Goal: Task Accomplishment & Management: Complete application form

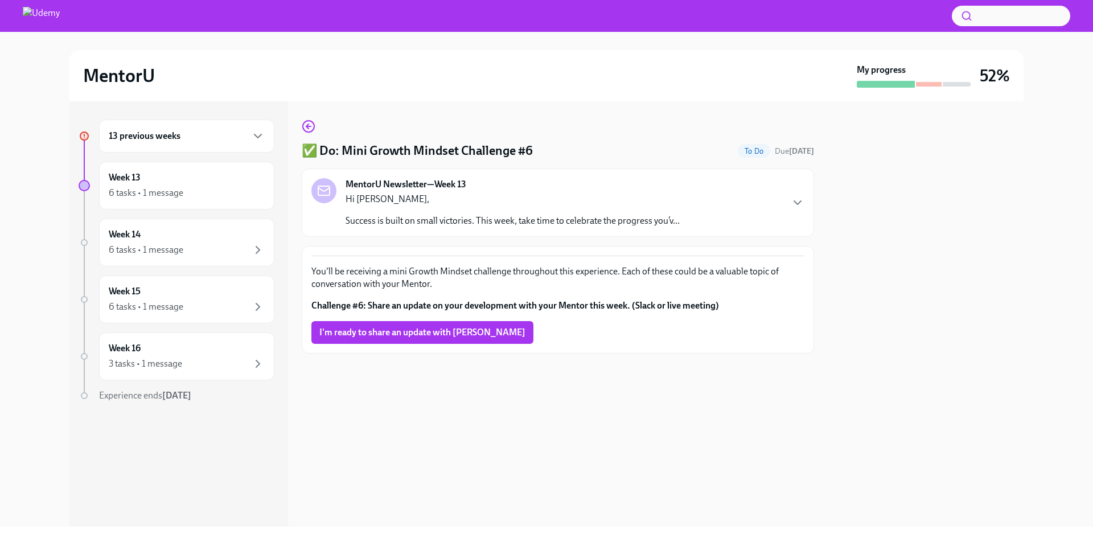
click at [137, 135] on h6 "13 previous weeks" at bounding box center [145, 136] width 72 height 13
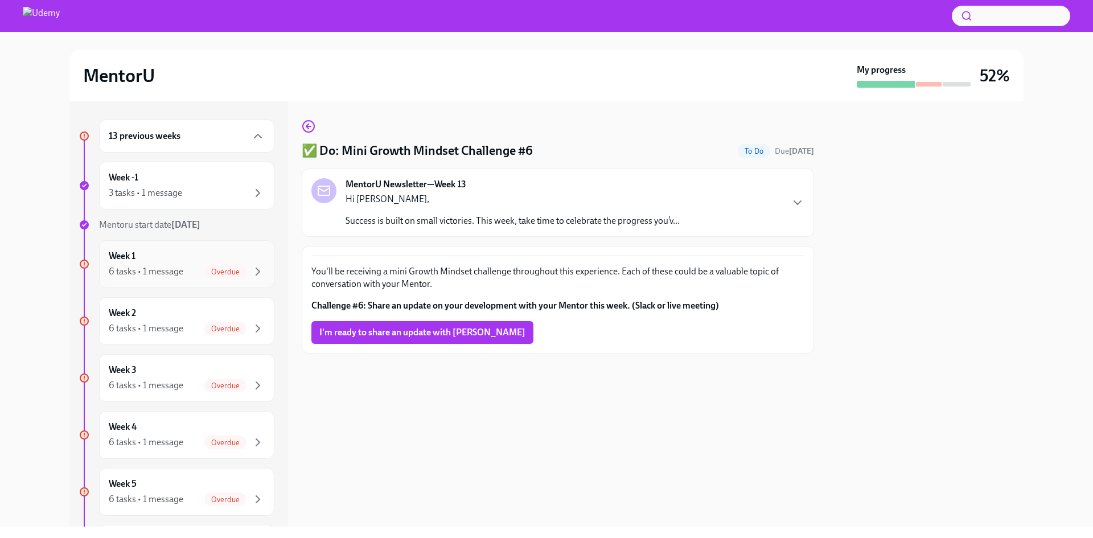
click at [157, 263] on div "Week 1 6 tasks • 1 message Overdue" at bounding box center [187, 264] width 156 height 28
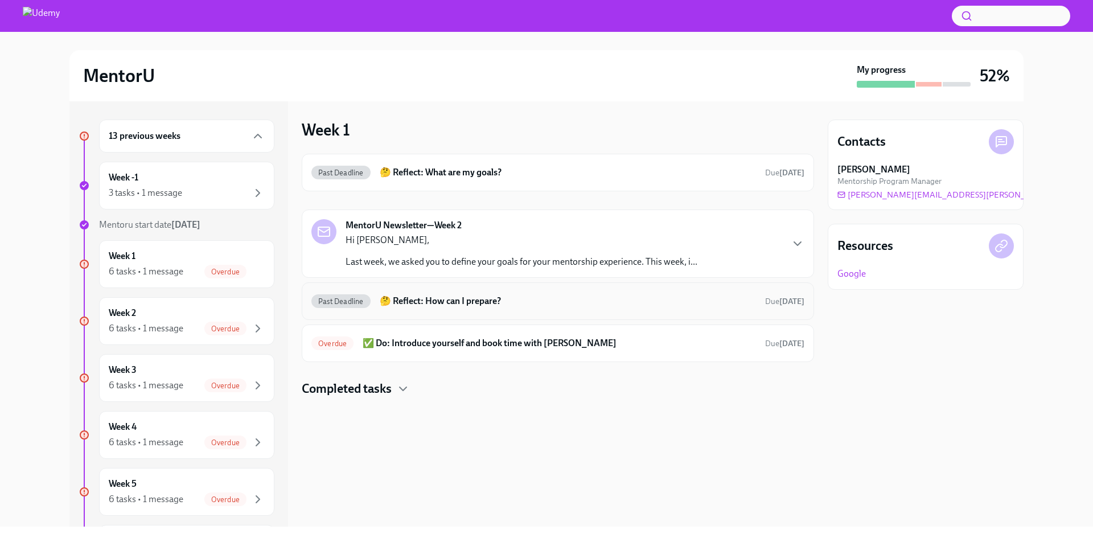
click at [538, 310] on div "Past Deadline 🤔 Reflect: How can I prepare? Due [DATE]" at bounding box center [557, 301] width 493 height 18
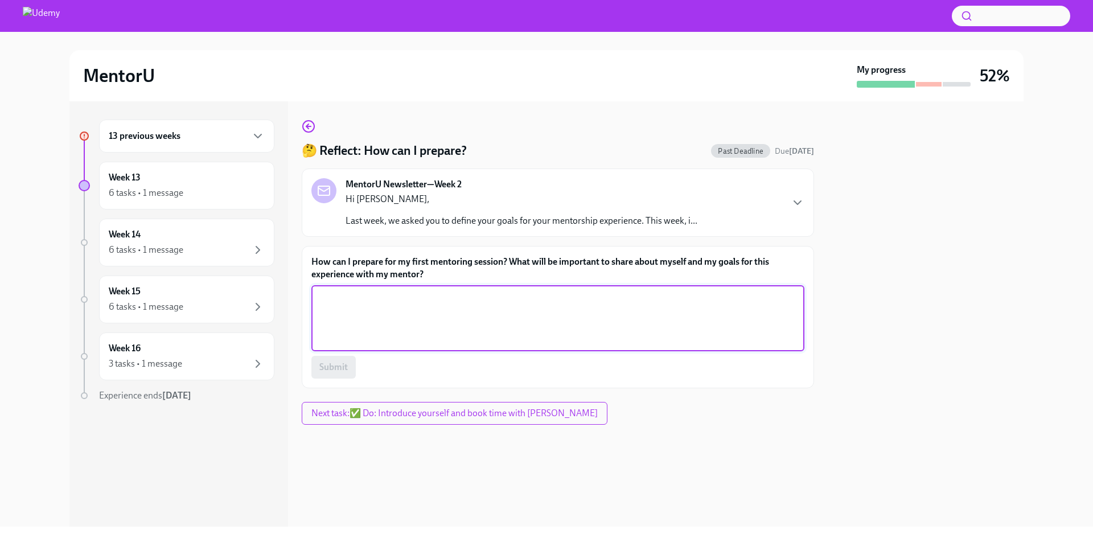
drag, startPoint x: 544, startPoint y: 311, endPoint x: 678, endPoint y: 321, distance: 134.7
click at [544, 311] on textarea "How can I prepare for my first mentoring session? What will be important to sha…" at bounding box center [557, 318] width 479 height 55
click at [331, 372] on span "Submit" at bounding box center [333, 367] width 28 height 11
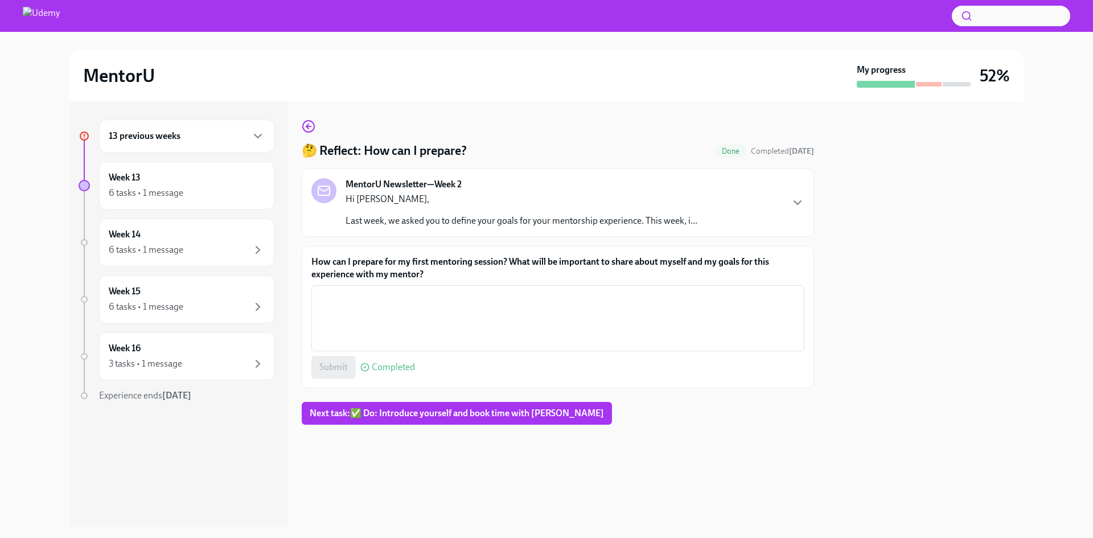
click at [166, 136] on h6 "13 previous weeks" at bounding box center [145, 136] width 72 height 13
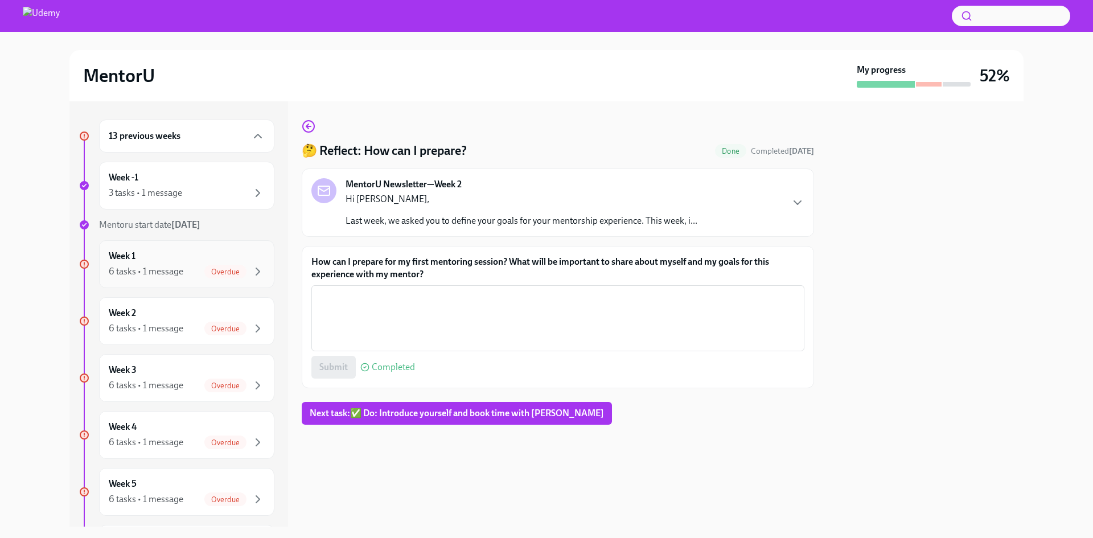
click at [179, 253] on div "Week 1 6 tasks • 1 message Overdue" at bounding box center [187, 264] width 156 height 28
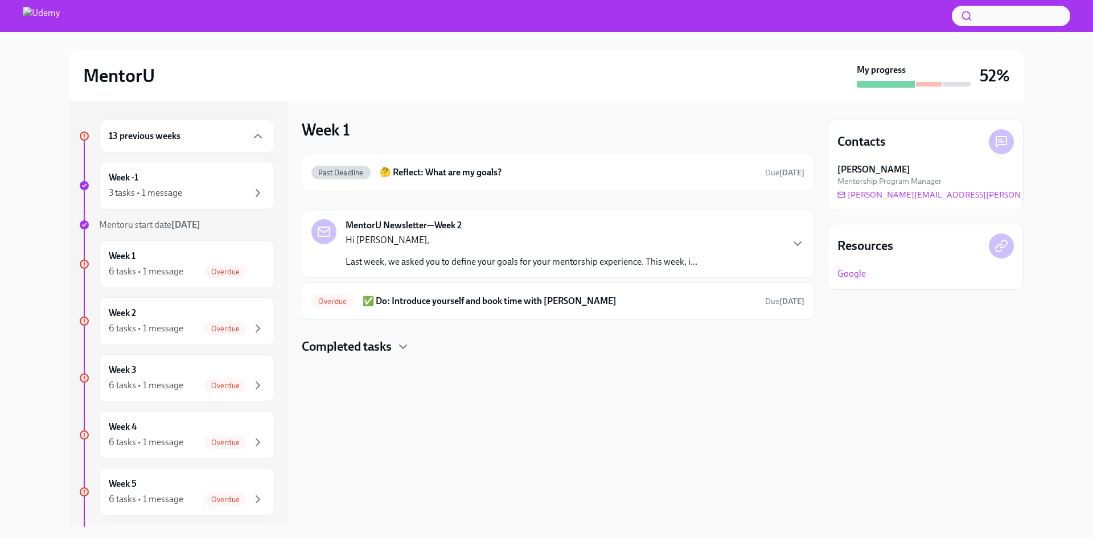
click at [428, 274] on div "MentorU Newsletter—Week 2 Hi [PERSON_NAME], Last week, we asked you to define y…" at bounding box center [558, 244] width 512 height 68
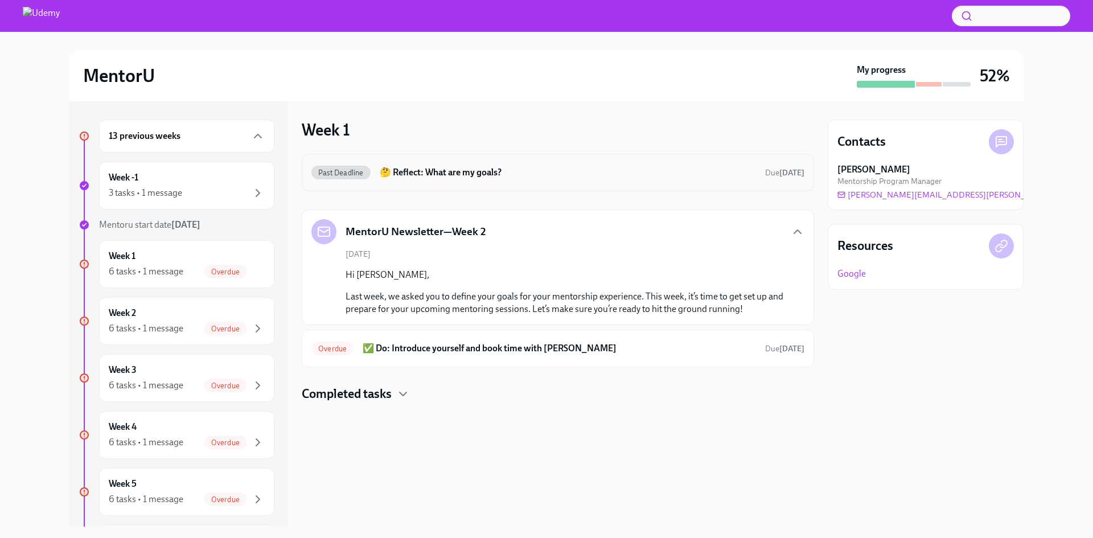
click at [428, 178] on h6 "🤔 Reflect: What are my goals?" at bounding box center [568, 172] width 376 height 13
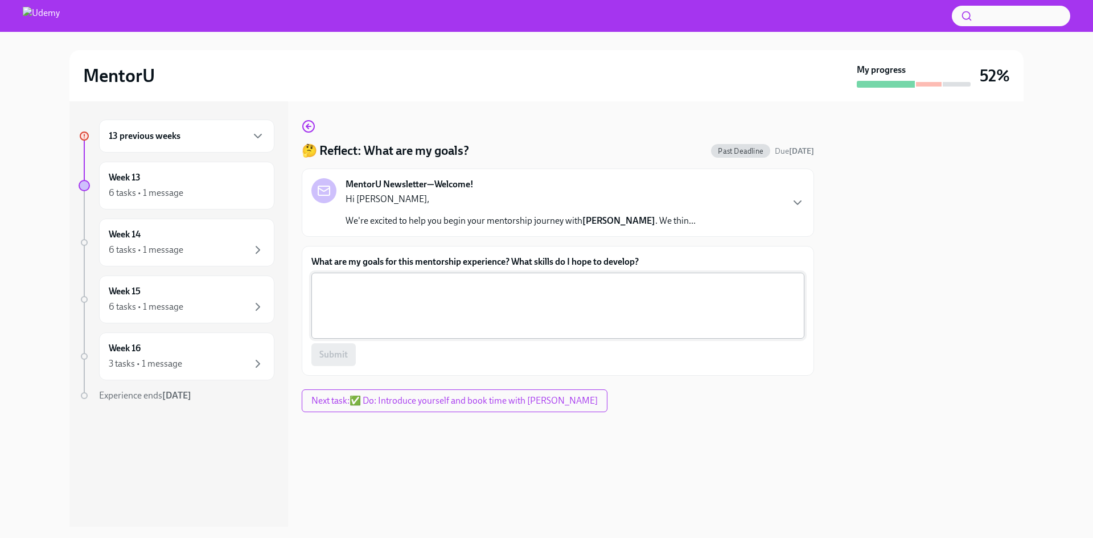
click at [442, 299] on textarea "What are my goals for this mentorship experience? What skills do I hope to deve…" at bounding box center [557, 305] width 479 height 55
drag, startPoint x: 361, startPoint y: 263, endPoint x: 507, endPoint y: 265, distance: 146.4
click at [507, 265] on label "What are my goals for this mentorship experience? What skills do I hope to deve…" at bounding box center [557, 262] width 493 height 13
copy label "goals for this mentorship experience"
click at [392, 248] on div "What are my goals for this mentorship experience? What skills do I hope to deve…" at bounding box center [558, 311] width 512 height 130
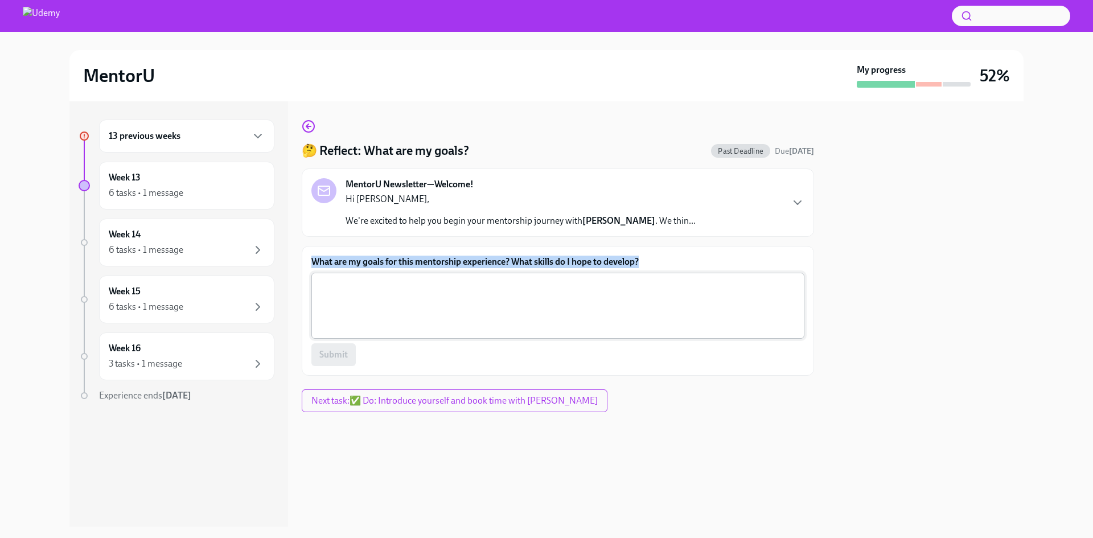
drag, startPoint x: 309, startPoint y: 259, endPoint x: 681, endPoint y: 302, distance: 374.3
click at [665, 268] on div "What are my goals for this mentorship experience? What skills do I hope to deve…" at bounding box center [558, 311] width 512 height 130
copy label "What are my goals for this mentorship experience? What skills do I hope to deve…"
click at [538, 321] on textarea "What are my goals for this mentorship experience? What skills do I hope to deve…" at bounding box center [557, 305] width 479 height 55
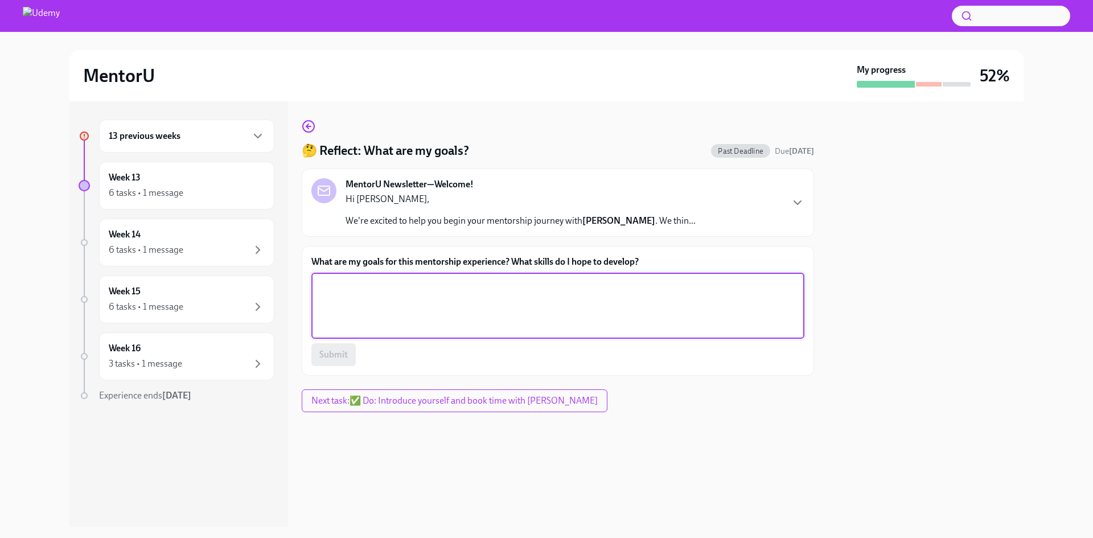
paste textarea "My goal for this mentorship is to prepare for a career as an AI engineer. I wan…"
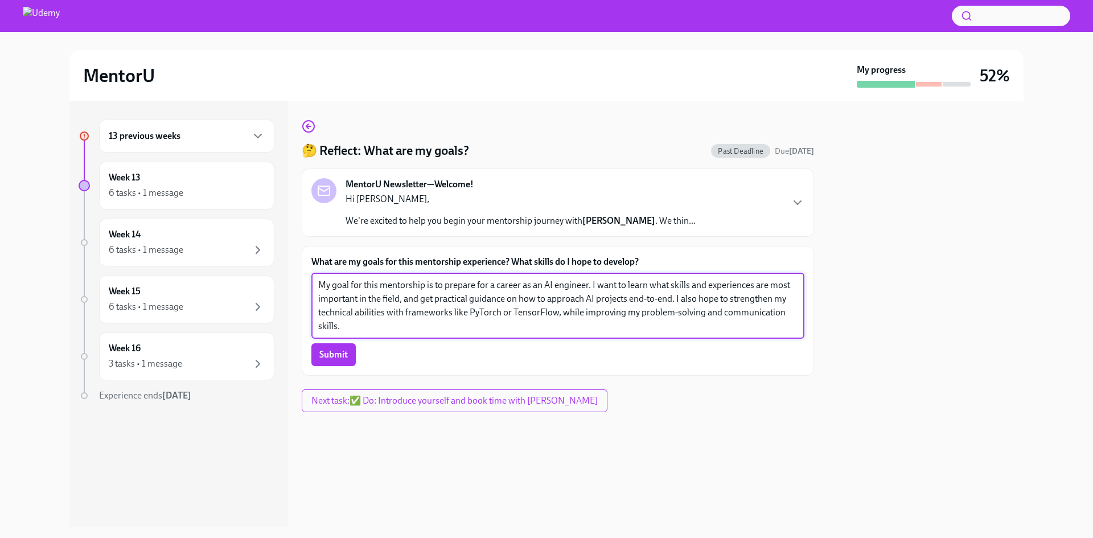
drag, startPoint x: 446, startPoint y: 289, endPoint x: 542, endPoint y: 284, distance: 95.8
click at [542, 284] on textarea "My goal for this mentorship is to prepare for a career as an AI engineer. I wan…" at bounding box center [557, 305] width 479 height 55
click at [612, 303] on textarea "My goal for this mentorship is to learn what skills and experiences are most im…" at bounding box center [557, 305] width 479 height 55
click at [709, 306] on textarea "My goal for this mentorship is to learn what skills and experiences are most im…" at bounding box center [557, 305] width 479 height 55
click at [458, 326] on textarea "My goal for this mentorship is to learn what skills and experiences are most im…" at bounding box center [557, 305] width 479 height 55
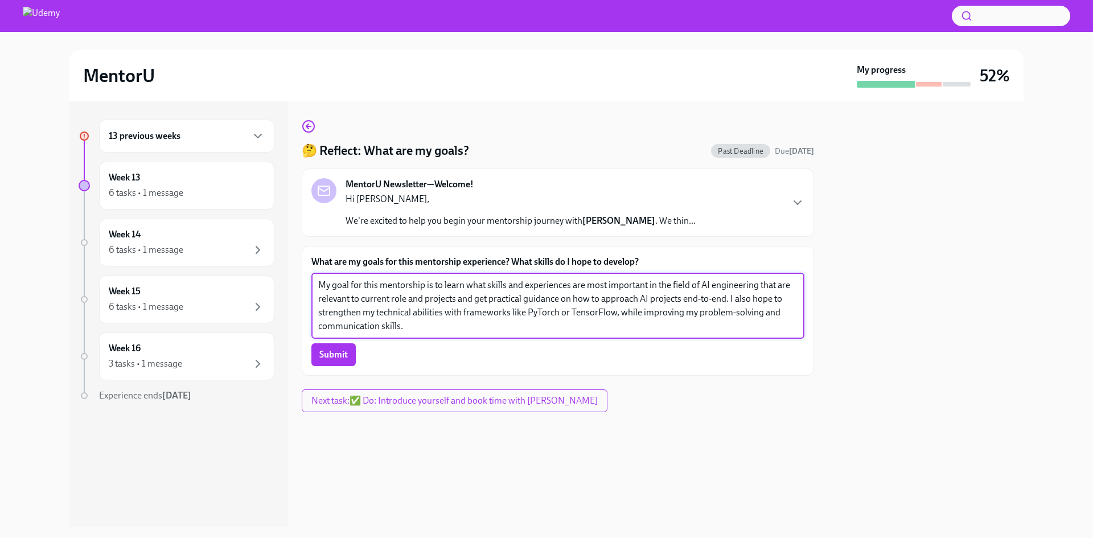
click at [525, 313] on textarea "My goal for this mentorship is to learn what skills and experiences are most im…" at bounding box center [557, 305] width 479 height 55
drag, startPoint x: 477, startPoint y: 318, endPoint x: 515, endPoint y: 333, distance: 40.9
click at [478, 318] on textarea "My goal for this mentorship is to learn what skills and experiences are most im…" at bounding box center [557, 305] width 479 height 55
click at [528, 328] on textarea "My goal for this mentorship is to learn what skills and experiences are most im…" at bounding box center [557, 305] width 479 height 55
drag, startPoint x: 446, startPoint y: 313, endPoint x: 620, endPoint y: 316, distance: 173.1
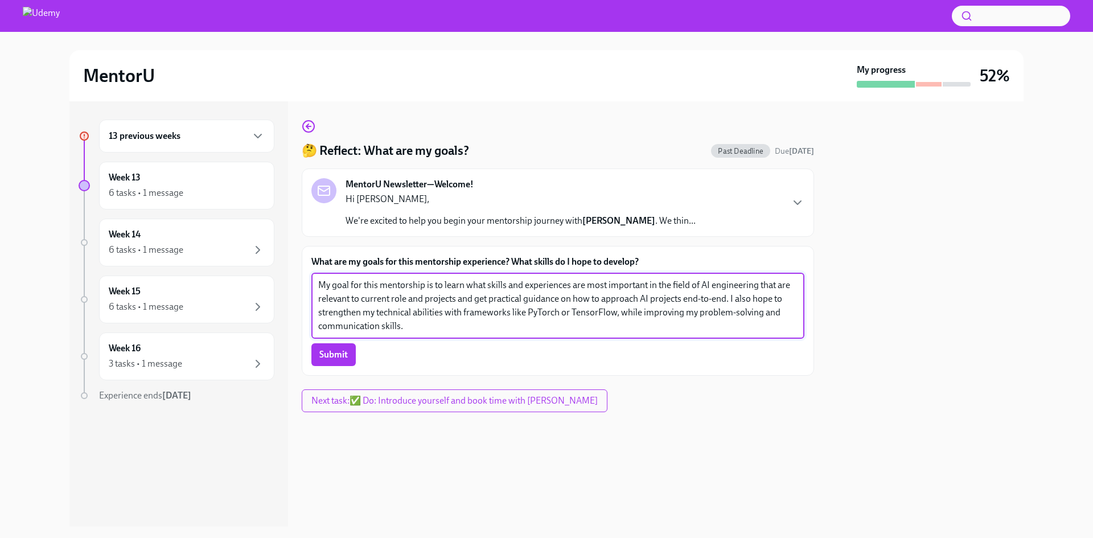
click at [620, 316] on textarea "My goal for this mentorship is to learn what skills and experiences are most im…" at bounding box center [557, 305] width 479 height 55
type textarea "My goal for this mentorship is to learn what skills and experiences are most im…"
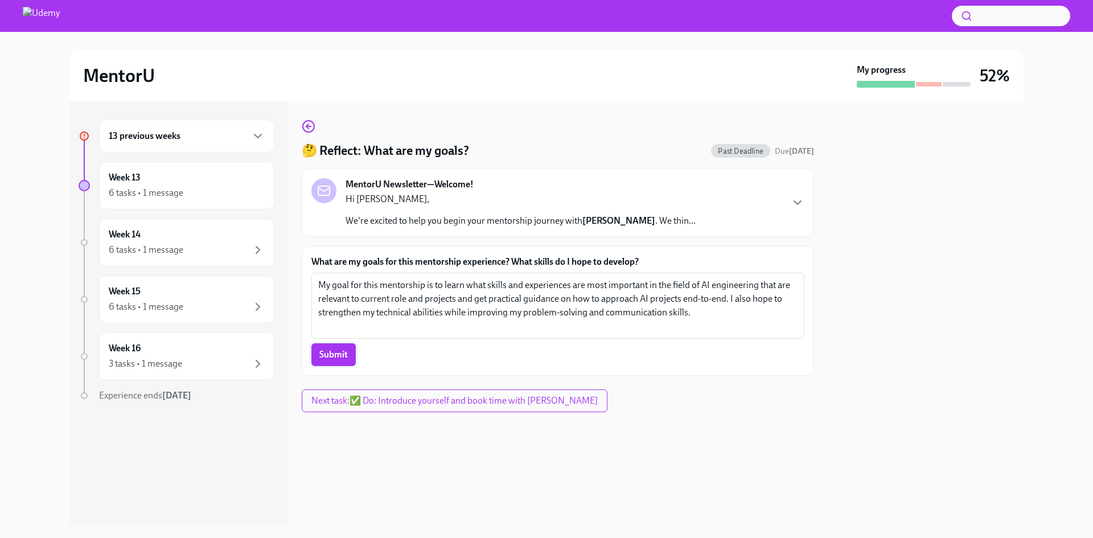
click at [334, 348] on button "Submit" at bounding box center [333, 354] width 44 height 23
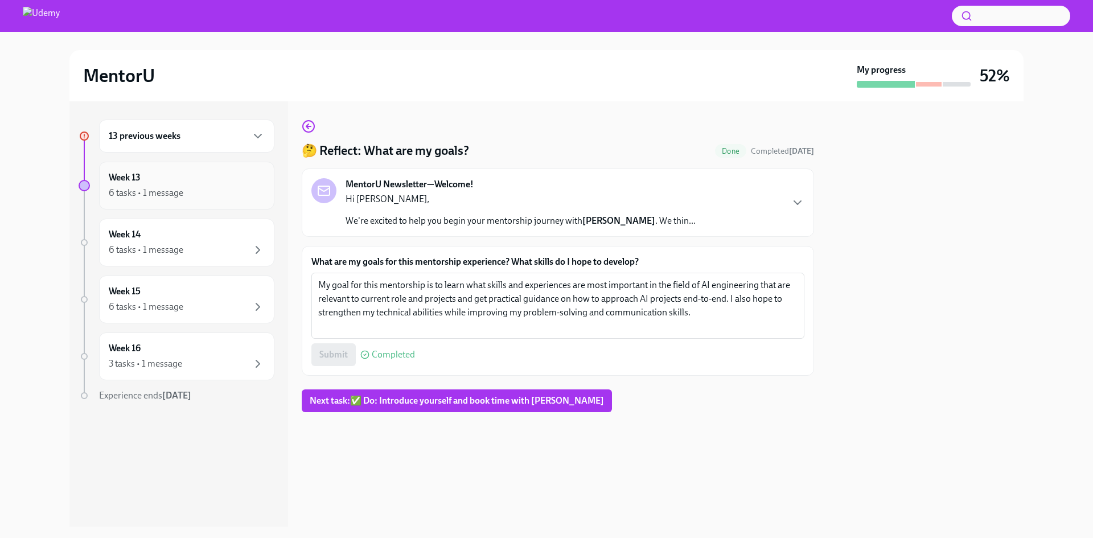
click at [191, 194] on div "6 tasks • 1 message" at bounding box center [187, 193] width 156 height 14
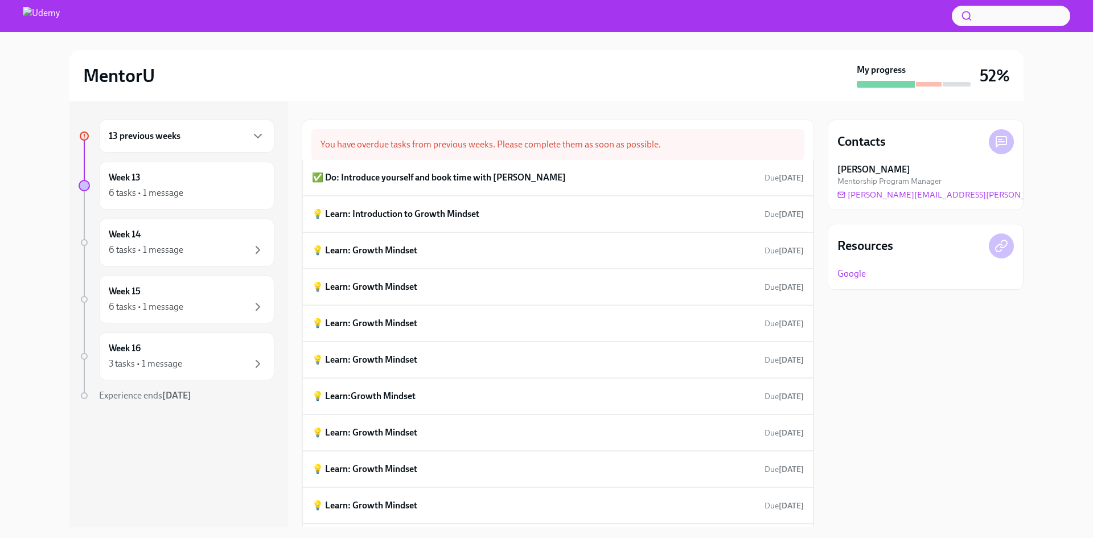
click at [181, 148] on div "13 previous weeks" at bounding box center [186, 136] width 175 height 33
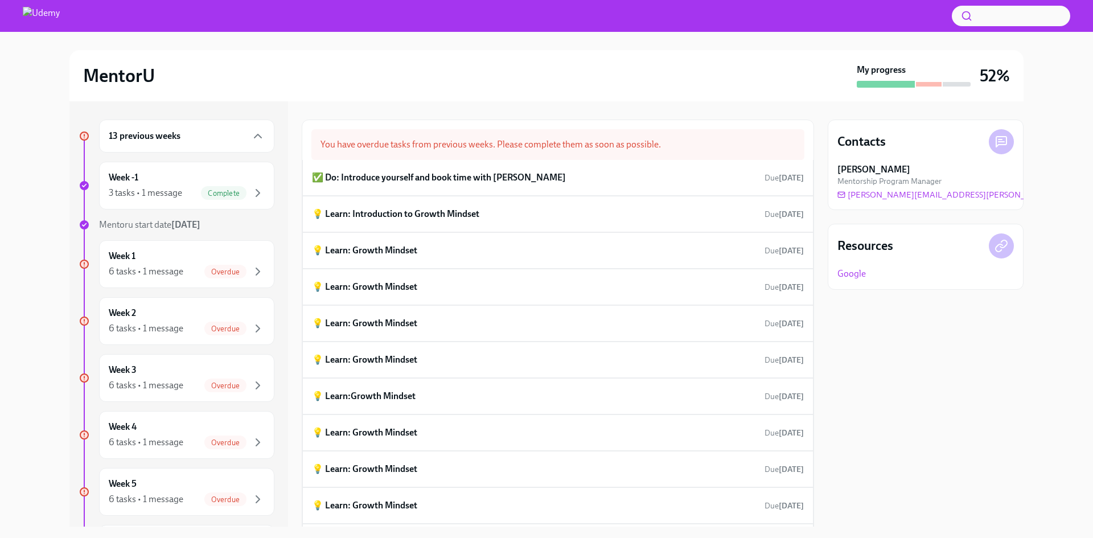
scroll to position [114, 0]
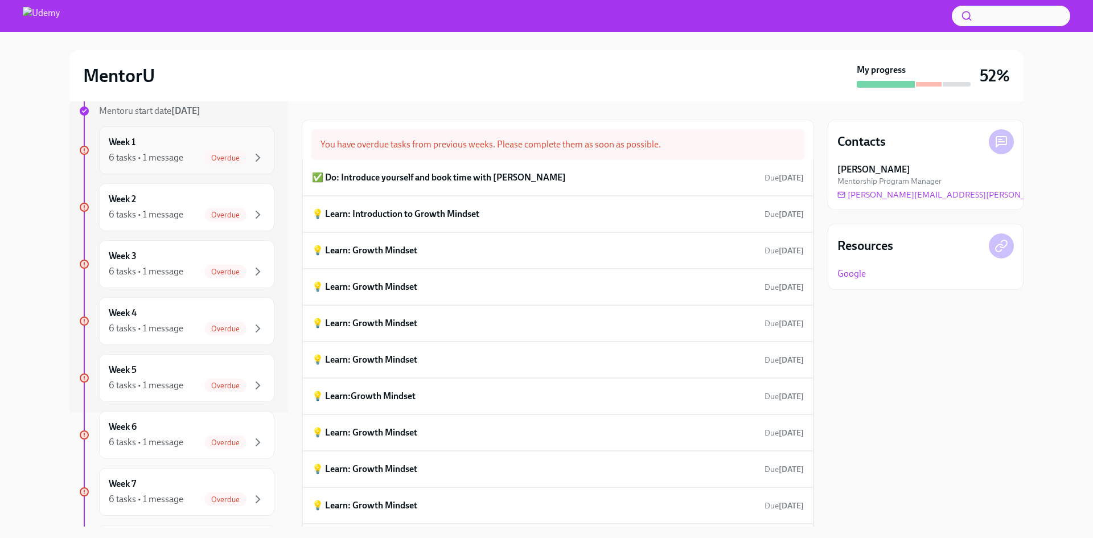
click at [158, 159] on div "6 tasks • 1 message" at bounding box center [146, 157] width 75 height 13
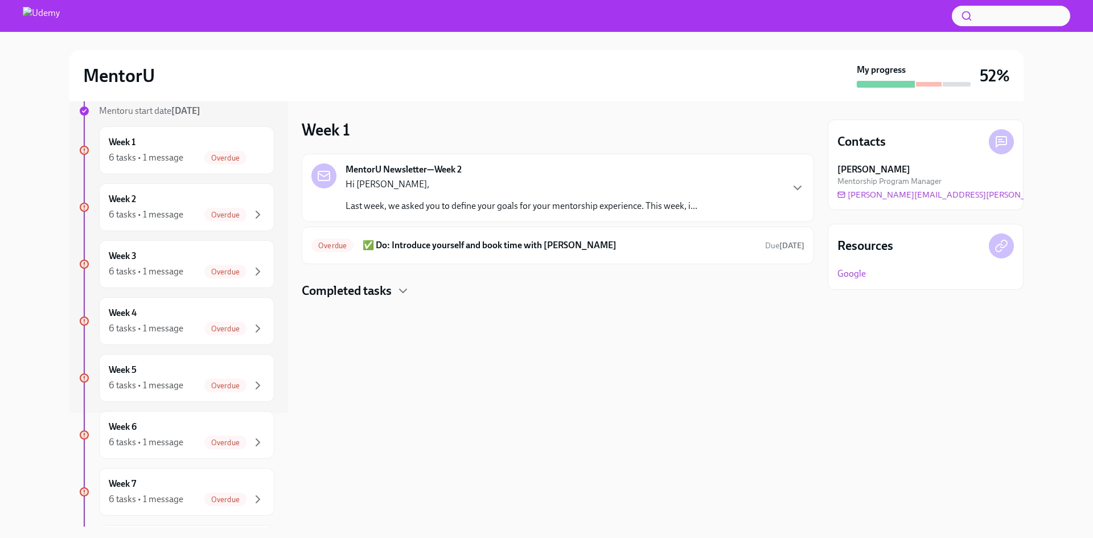
scroll to position [57, 0]
click at [385, 294] on h4 "Completed tasks" at bounding box center [347, 290] width 90 height 17
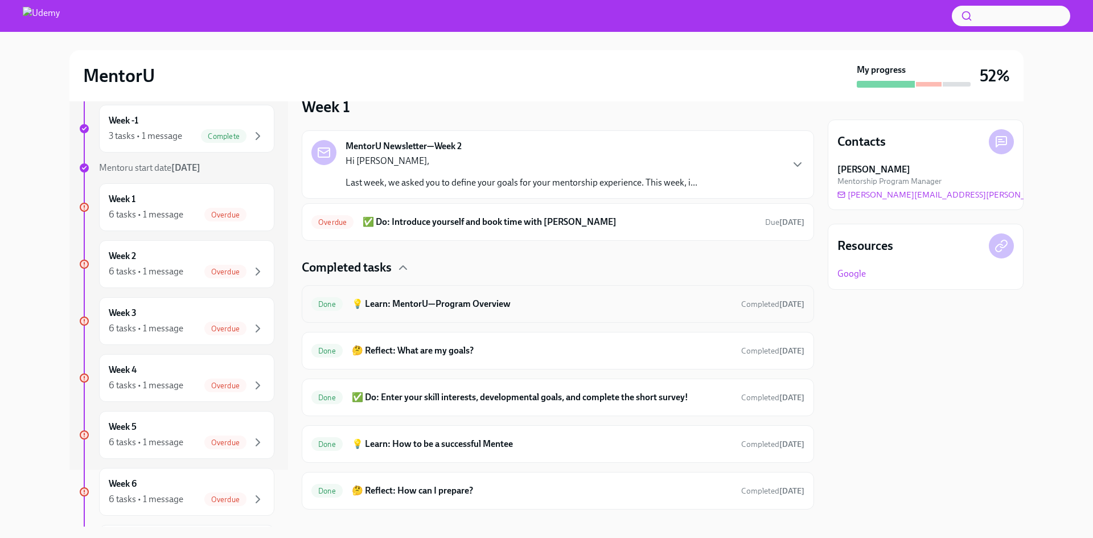
scroll to position [43, 0]
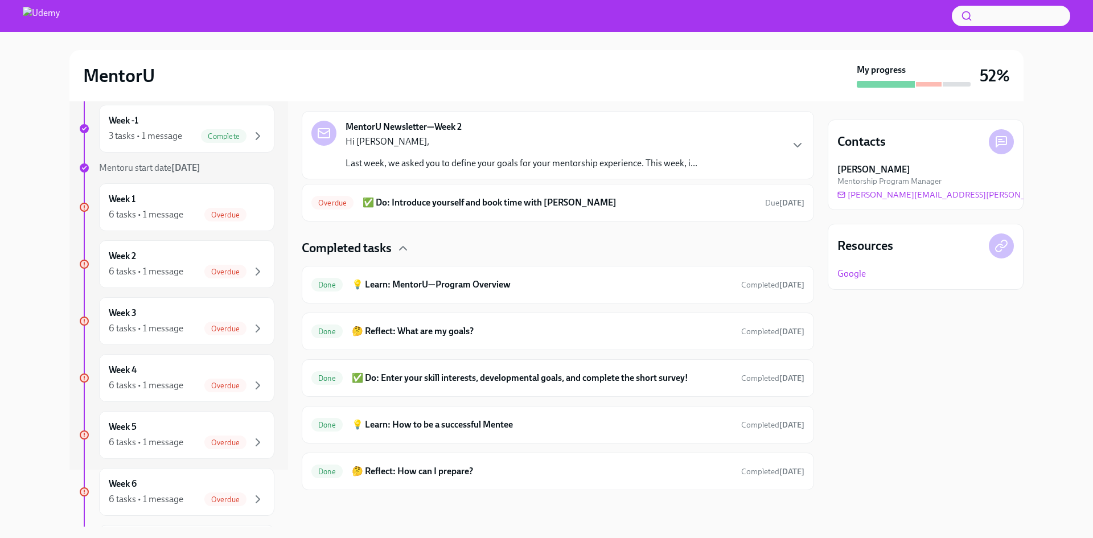
click at [499, 164] on p "Last week, we asked you to define your goals for your mentorship experience. Th…" at bounding box center [522, 163] width 352 height 13
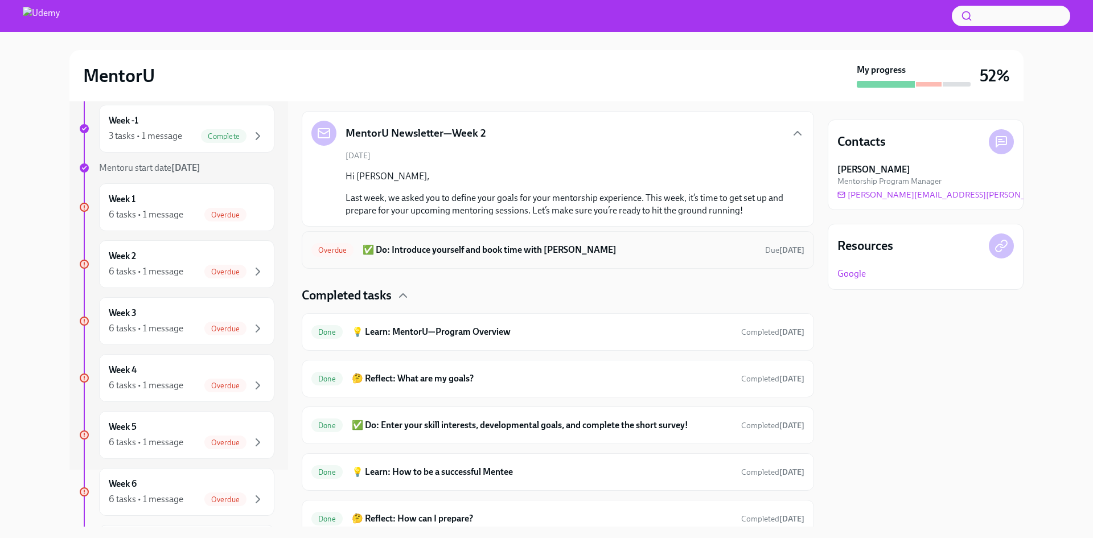
click at [435, 248] on h6 "✅ Do: Introduce yourself and book time with [PERSON_NAME]" at bounding box center [559, 250] width 393 height 13
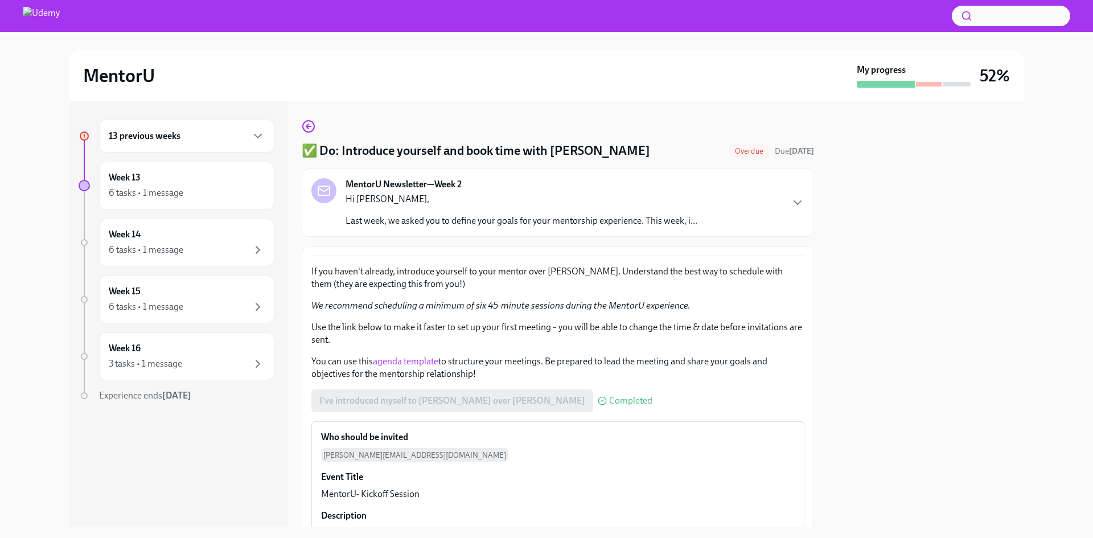
click at [204, 147] on div "13 previous weeks" at bounding box center [186, 136] width 175 height 33
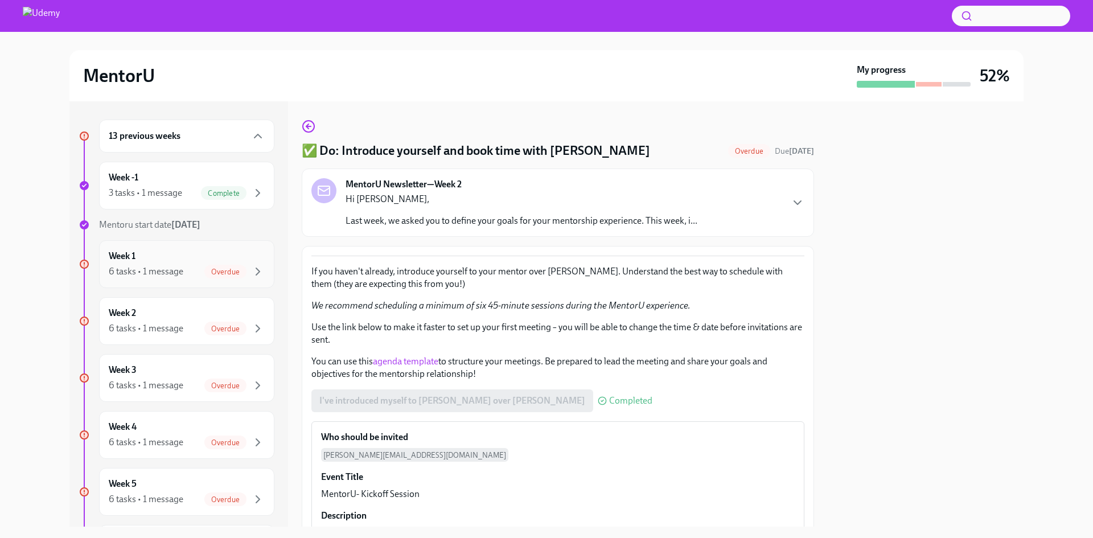
click at [213, 255] on div "Week 1 6 tasks • 1 message Overdue" at bounding box center [187, 264] width 156 height 28
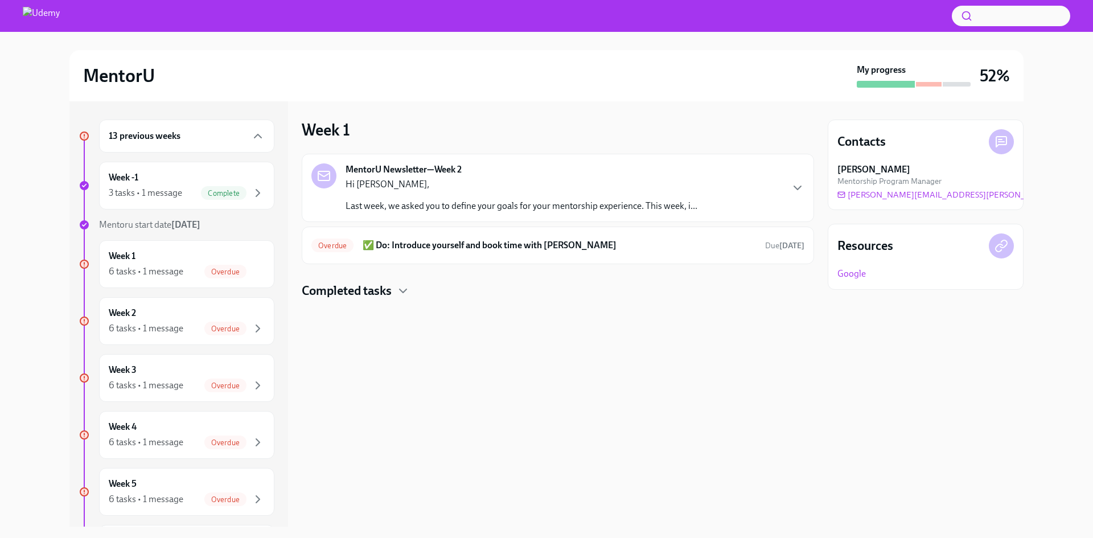
click at [467, 198] on div "Hi [PERSON_NAME], Last week, we asked you to define your goals for your mentors…" at bounding box center [522, 195] width 352 height 34
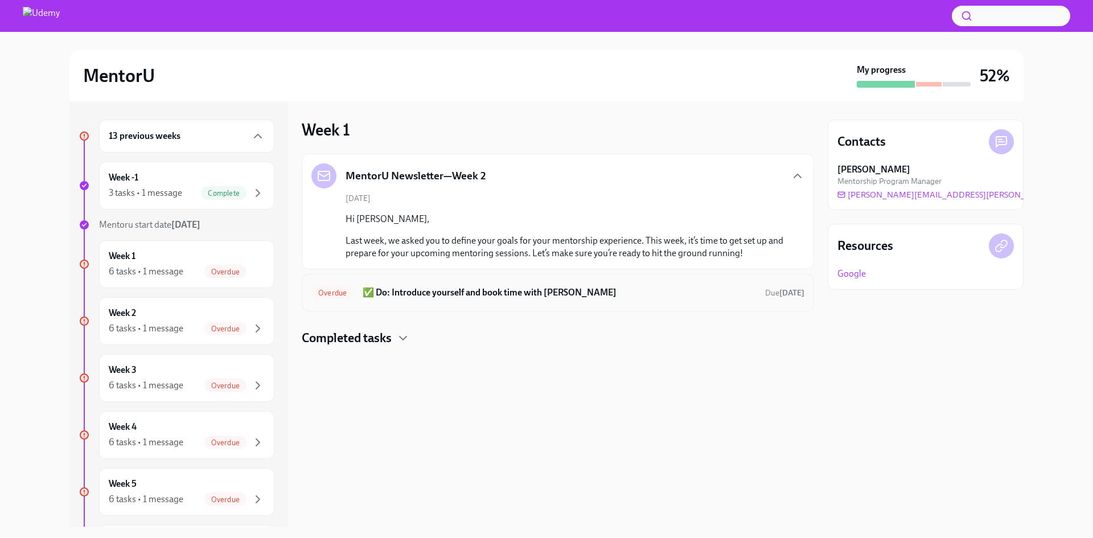
click at [469, 299] on div "Overdue ✅ Do: Introduce yourself and book time with [PERSON_NAME] Due [DATE]" at bounding box center [557, 293] width 493 height 18
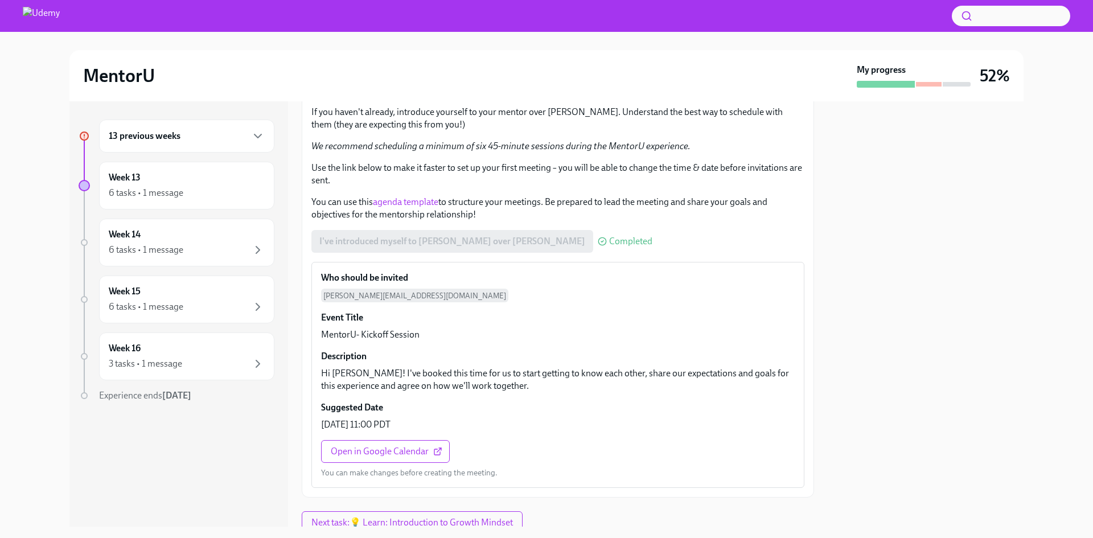
scroll to position [203, 0]
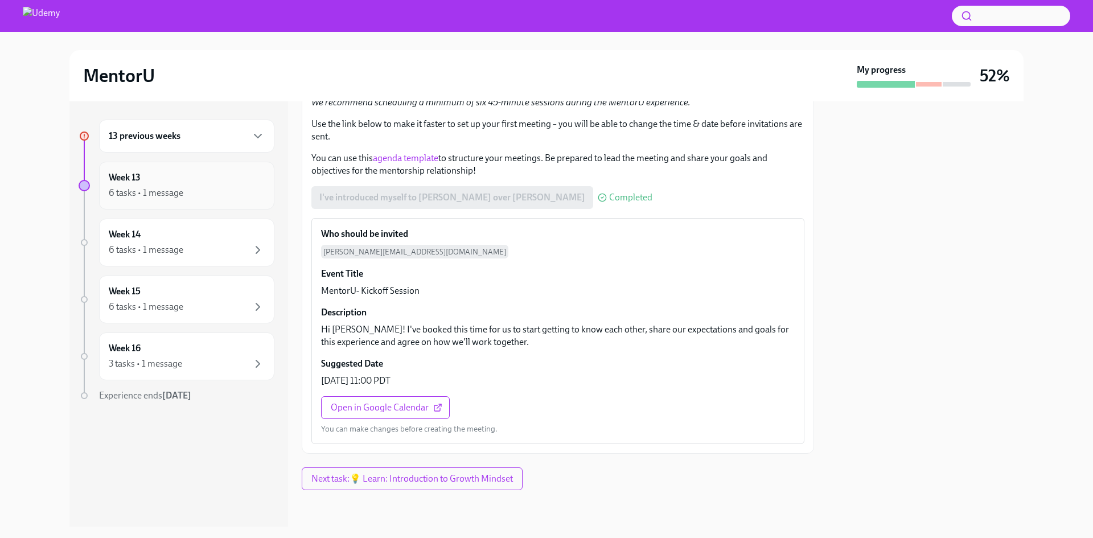
click at [178, 173] on div "Week 13 6 tasks • 1 message" at bounding box center [187, 185] width 156 height 28
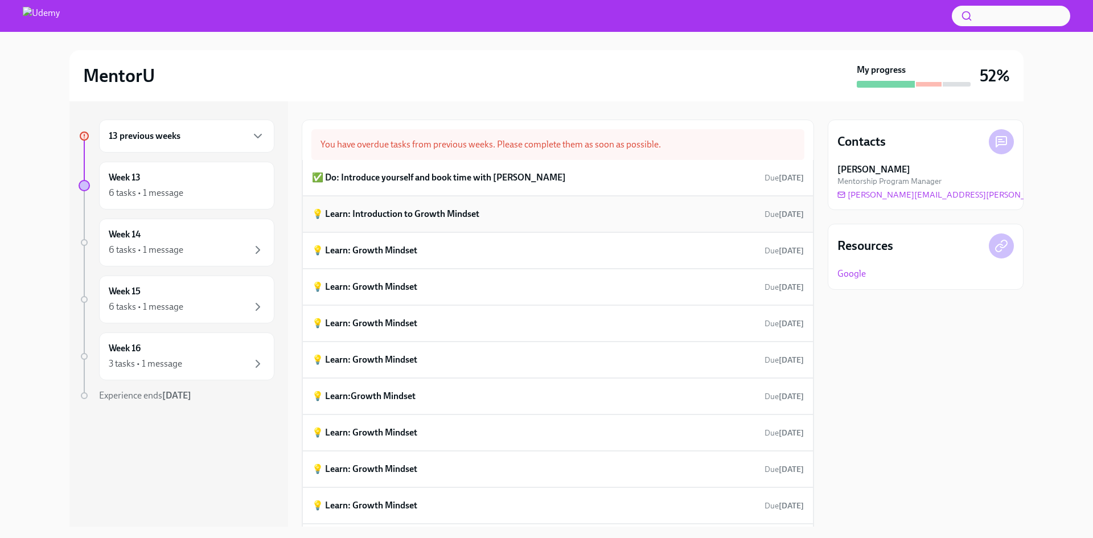
click at [463, 220] on div "💡 Learn: Introduction to Growth Mindset Due [DATE]" at bounding box center [558, 214] width 492 height 17
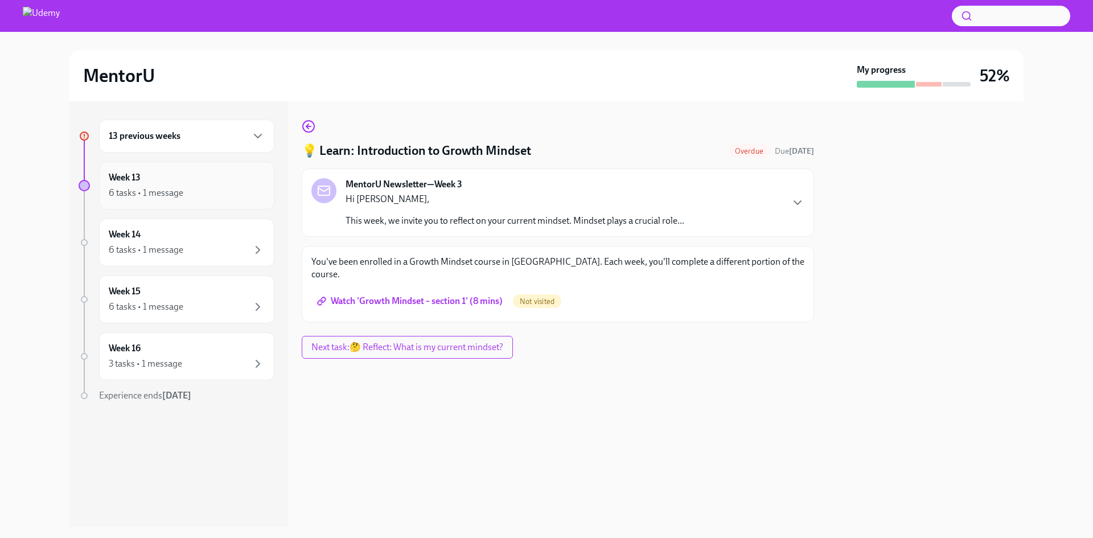
click at [192, 195] on div "6 tasks • 1 message" at bounding box center [187, 193] width 156 height 14
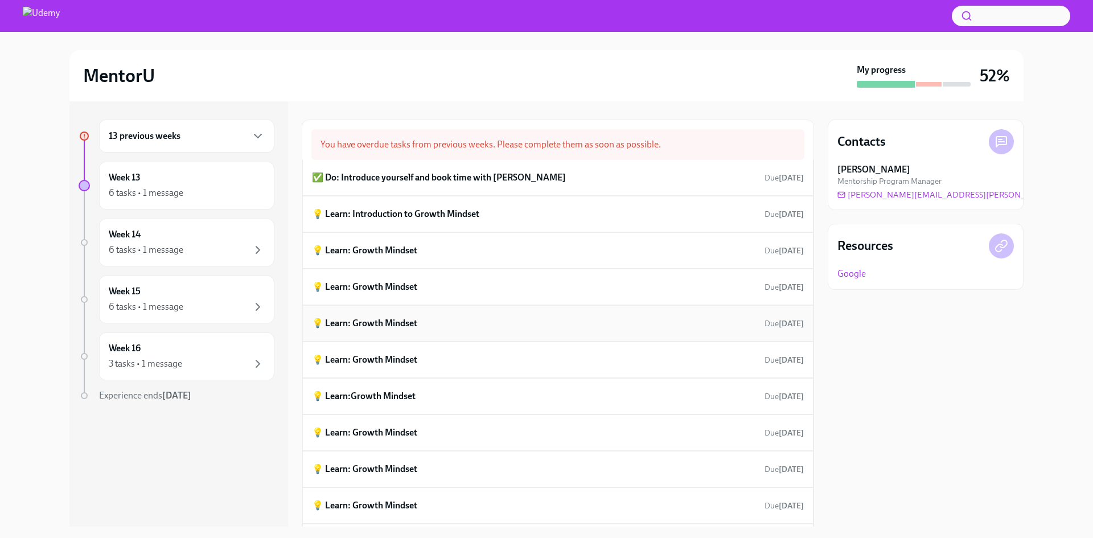
click at [485, 316] on div "💡 Learn: Growth Mindset Due [DATE]" at bounding box center [558, 323] width 492 height 17
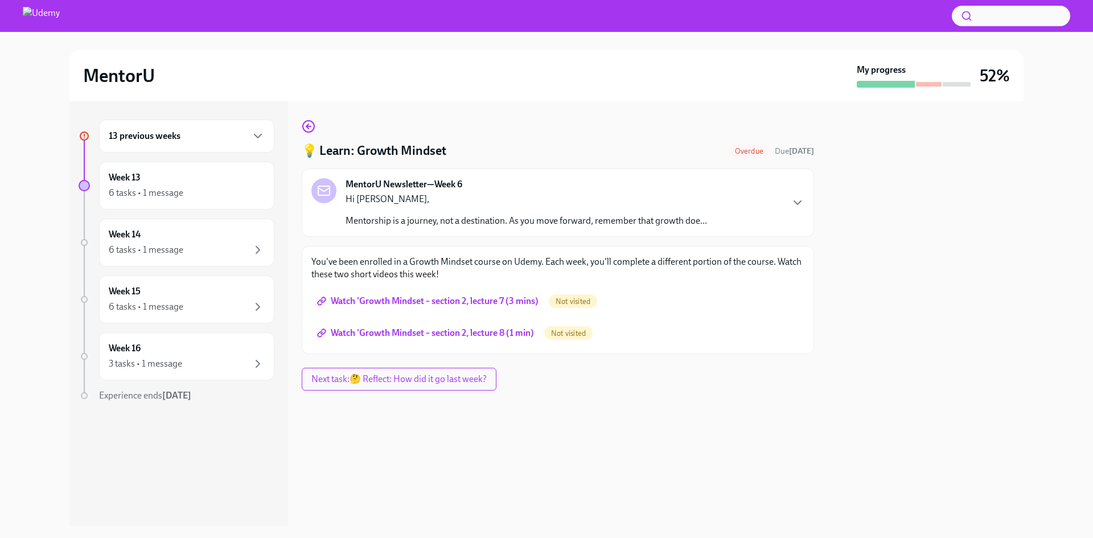
click at [483, 311] on link "Watch 'Growth Mindset – section 2, lecture 7 (3 mins)" at bounding box center [428, 301] width 235 height 23
drag, startPoint x: 214, startPoint y: 141, endPoint x: 202, endPoint y: 142, distance: 12.1
click at [214, 141] on div "13 previous weeks" at bounding box center [187, 136] width 156 height 14
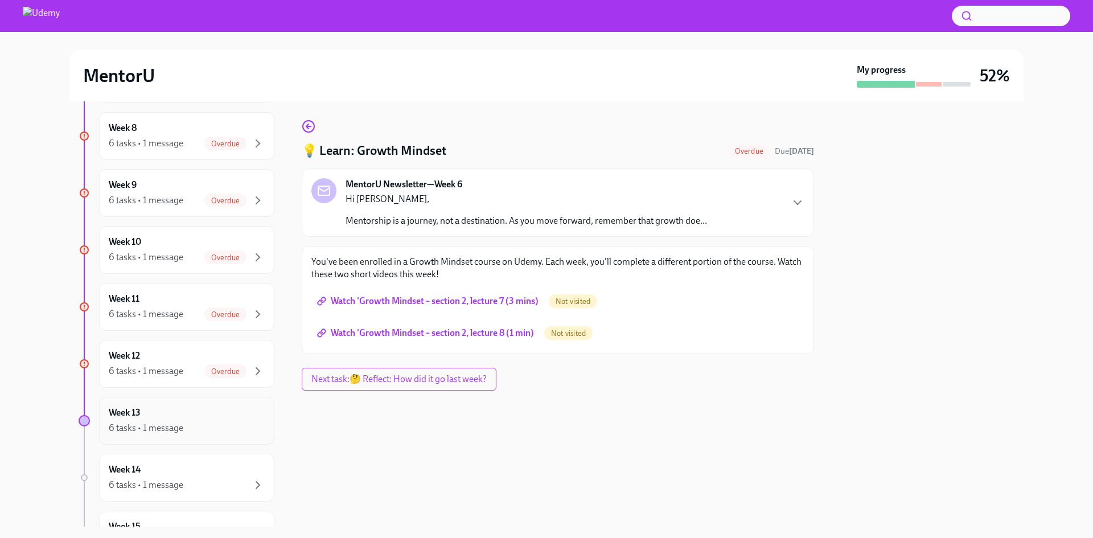
scroll to position [569, 0]
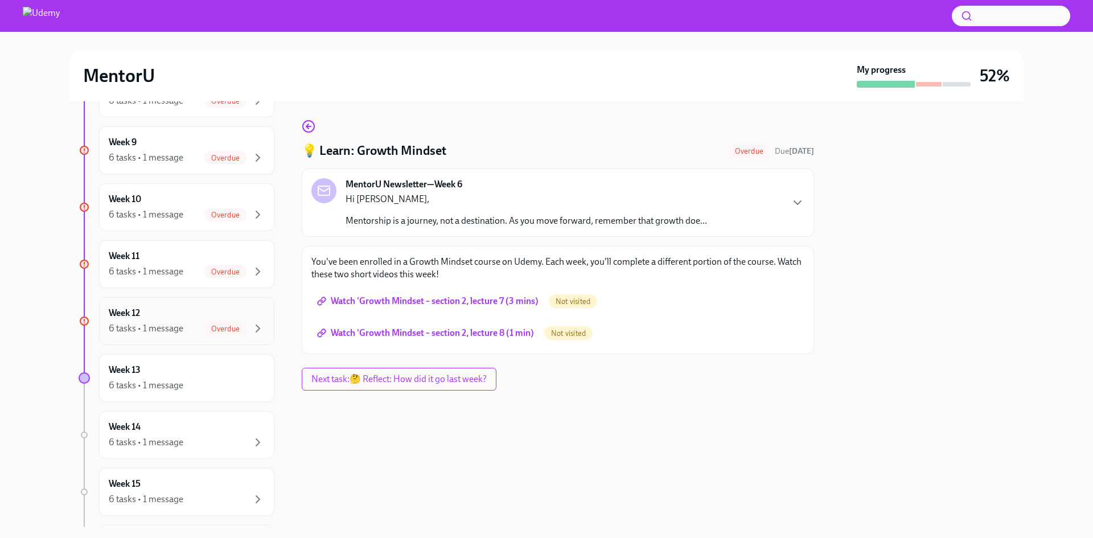
click at [173, 324] on div "6 tasks • 1 message" at bounding box center [146, 328] width 75 height 13
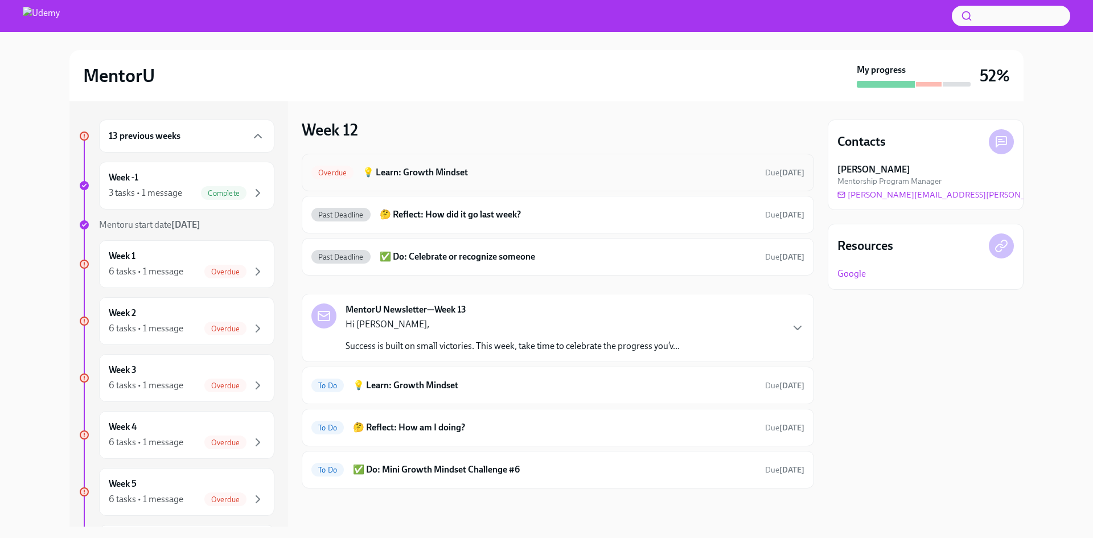
click at [436, 175] on h6 "💡 Learn: Growth Mindset" at bounding box center [559, 172] width 393 height 13
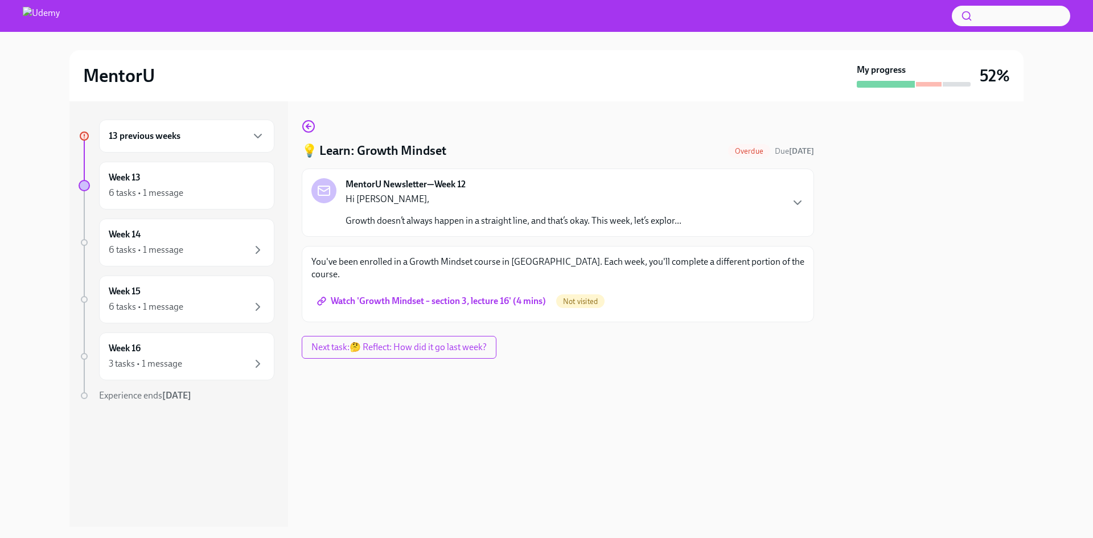
click at [633, 214] on div "Hi [PERSON_NAME], Growth doesn’t always happen in a straight line, and that’s o…" at bounding box center [514, 210] width 336 height 34
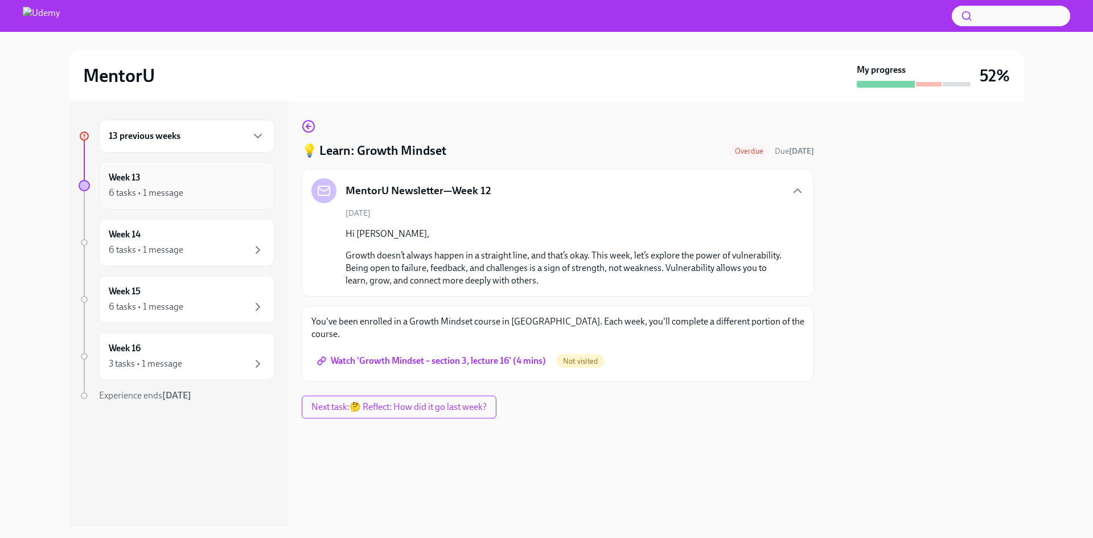
click at [215, 195] on div "6 tasks • 1 message" at bounding box center [187, 193] width 156 height 14
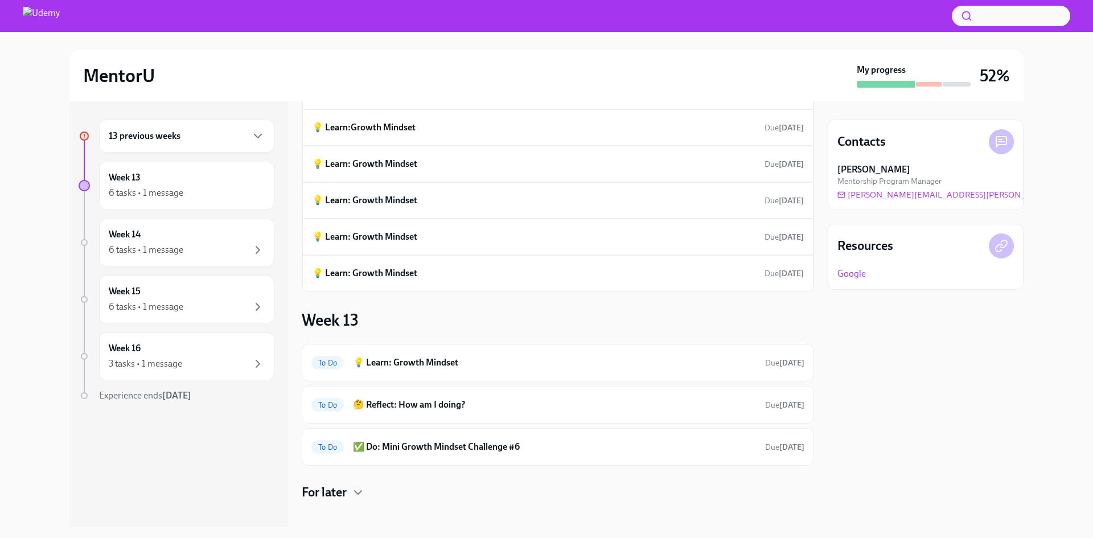
scroll to position [280, 0]
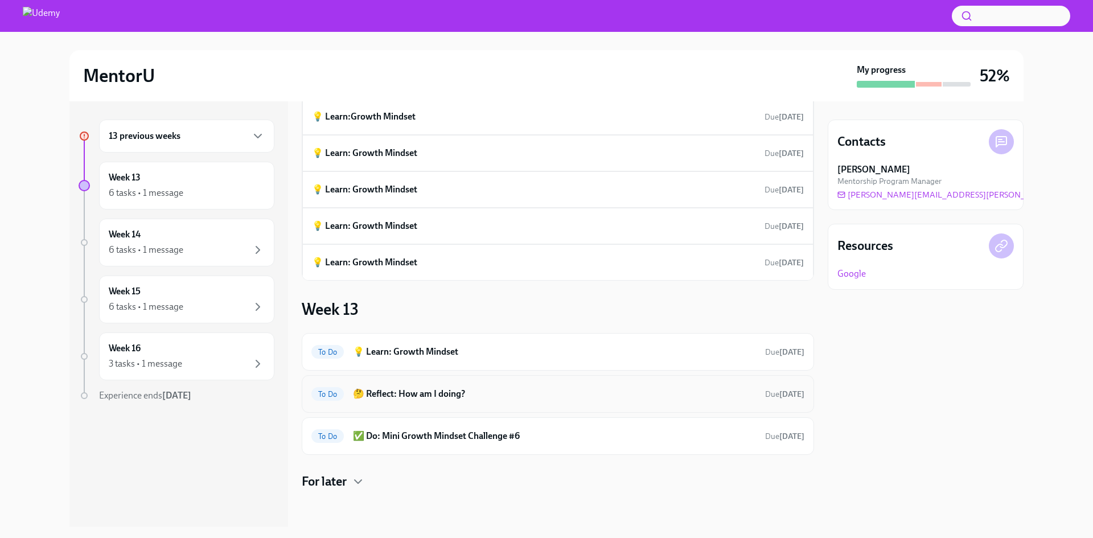
click at [437, 399] on h6 "🤔 Reflect: How am I doing?" at bounding box center [554, 394] width 403 height 13
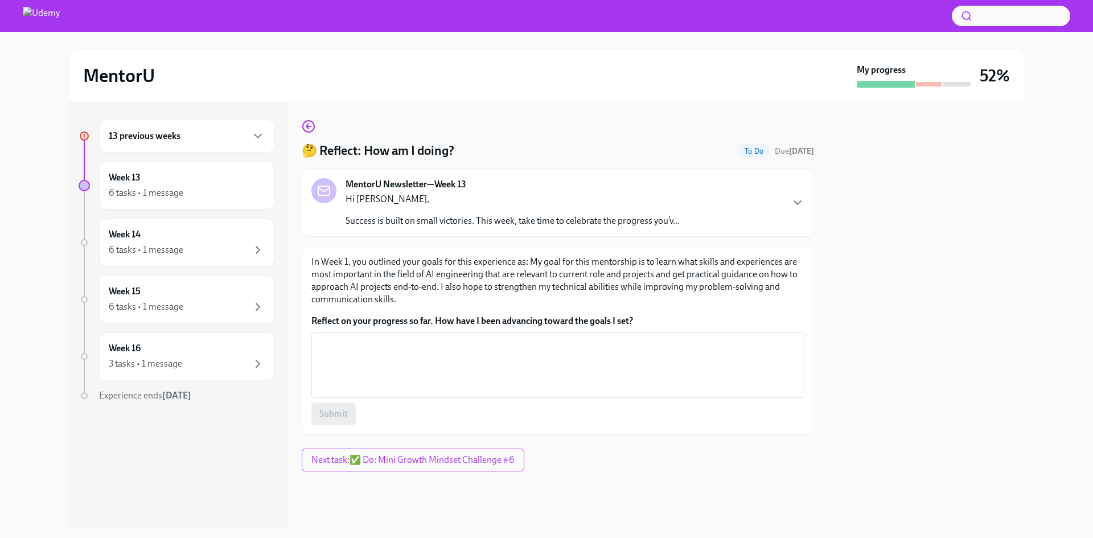
drag, startPoint x: 165, startPoint y: 393, endPoint x: 241, endPoint y: 396, distance: 76.9
click at [241, 396] on div "Experience ends [DATE]" at bounding box center [186, 395] width 175 height 13
click at [191, 191] on div "6 tasks • 1 message" at bounding box center [187, 193] width 156 height 14
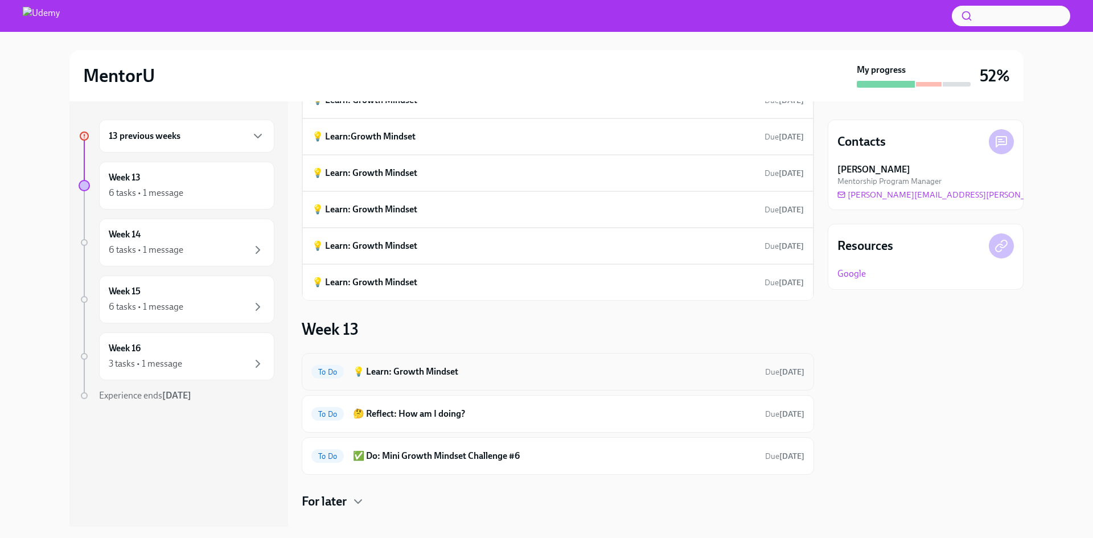
scroll to position [280, 0]
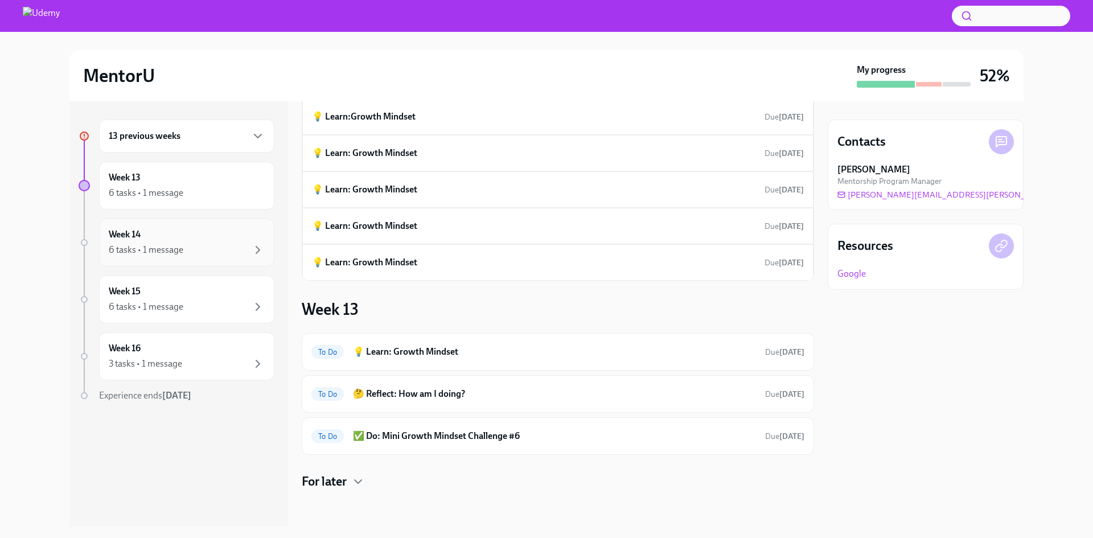
click at [214, 243] on div "6 tasks • 1 message" at bounding box center [187, 250] width 156 height 14
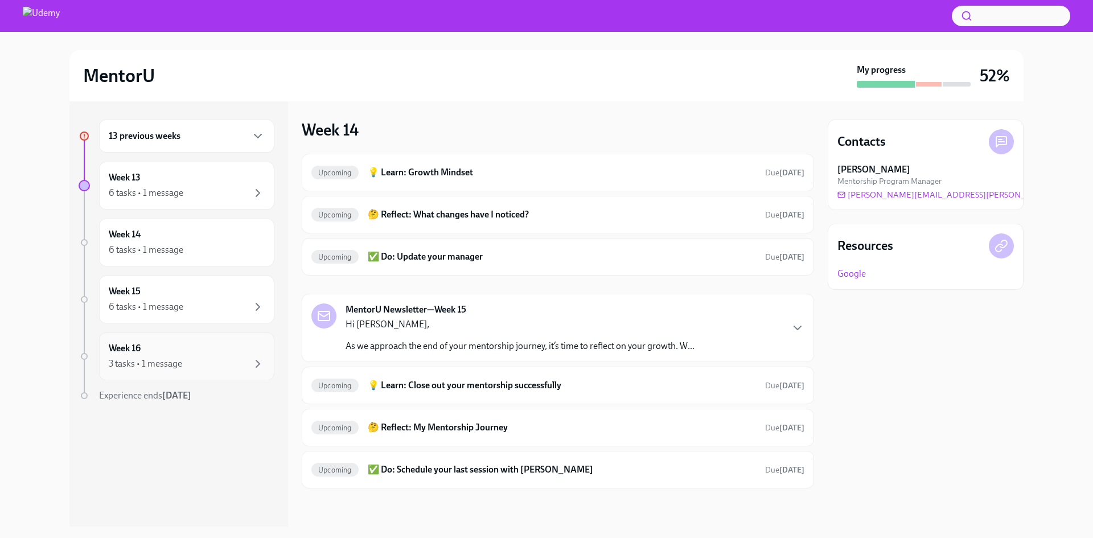
click at [174, 355] on div "Week 16 3 tasks • 1 message" at bounding box center [187, 356] width 156 height 28
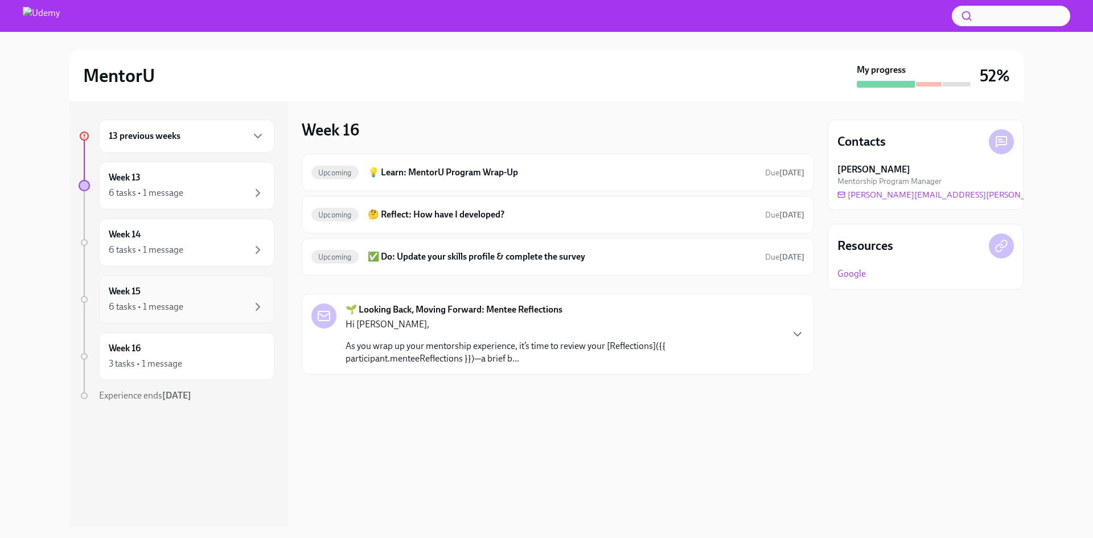
click at [188, 285] on div "Week 15 6 tasks • 1 message" at bounding box center [187, 299] width 156 height 28
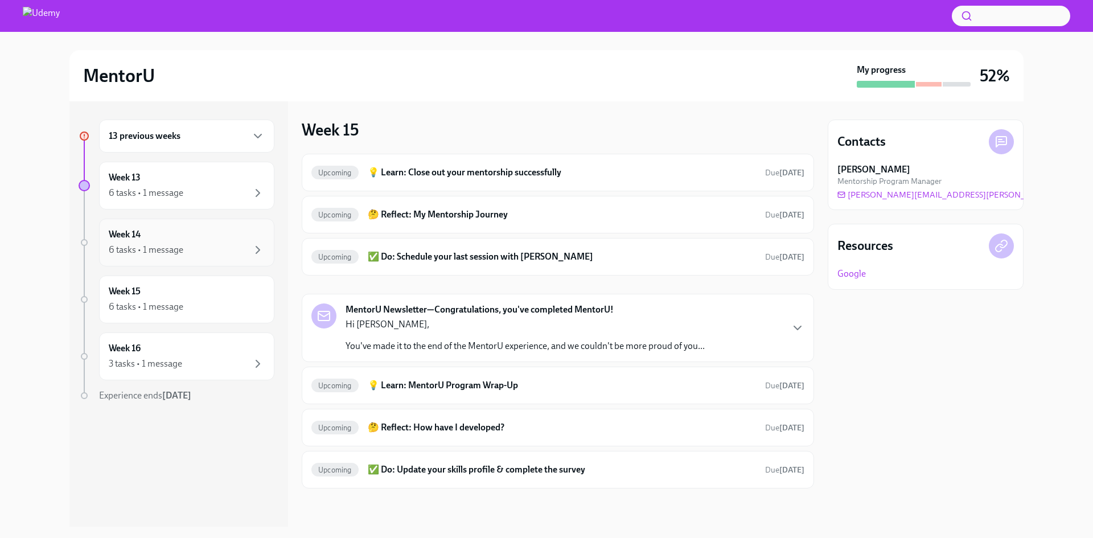
click at [188, 251] on div "6 tasks • 1 message" at bounding box center [187, 250] width 156 height 14
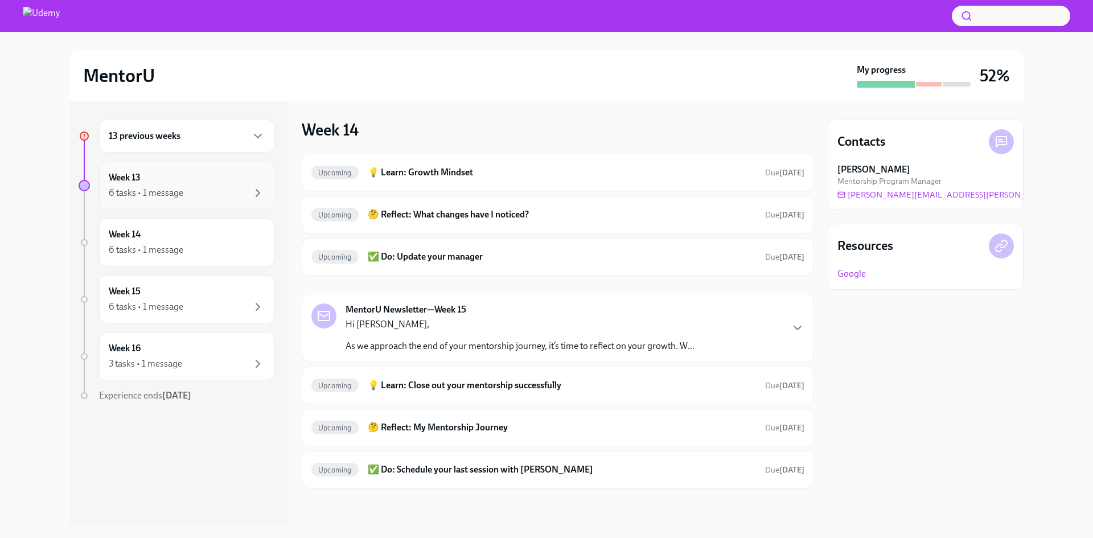
click at [171, 194] on div "6 tasks • 1 message" at bounding box center [146, 193] width 75 height 13
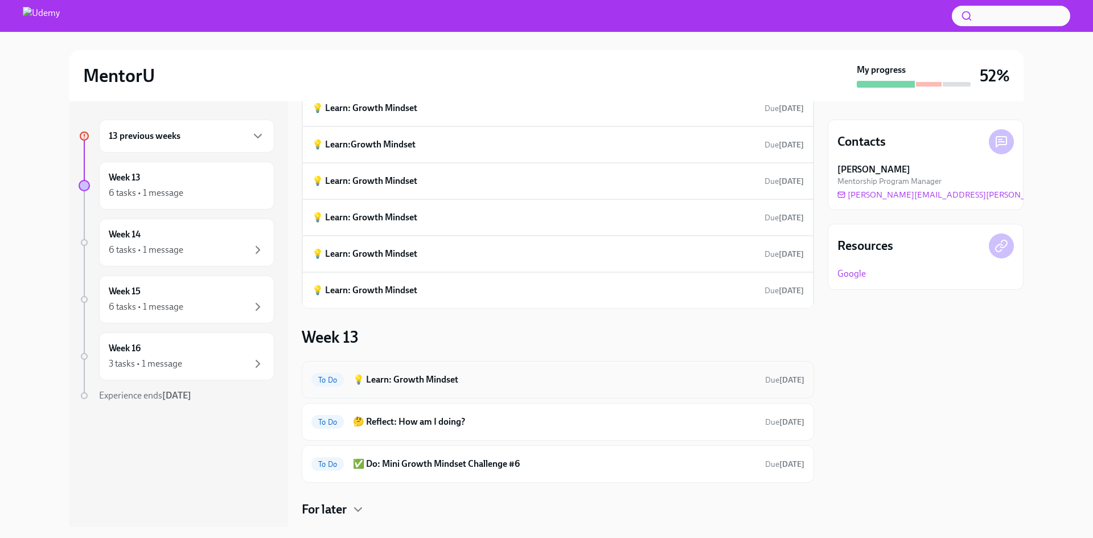
scroll to position [280, 0]
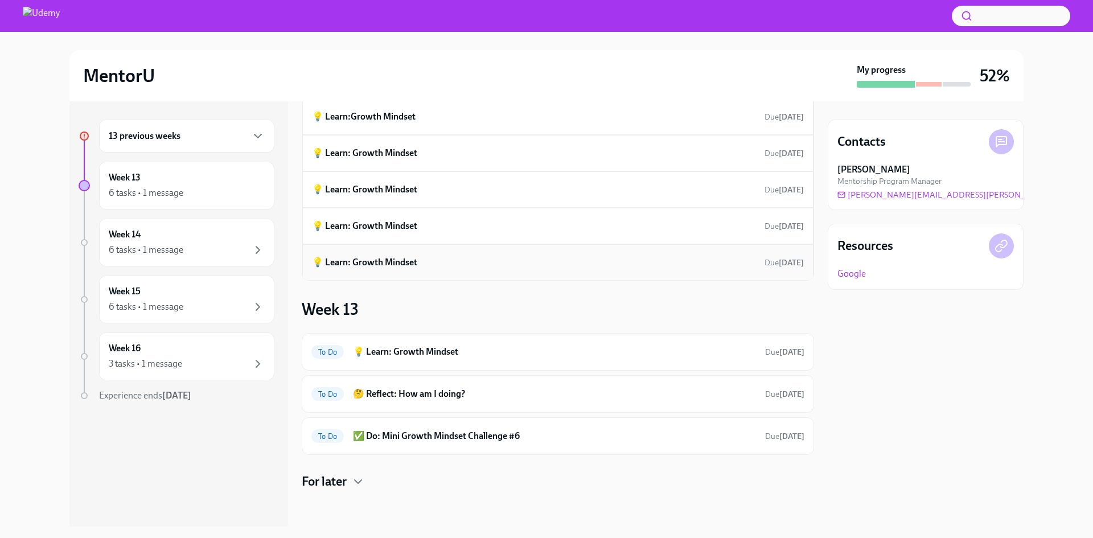
click at [475, 265] on div "💡 Learn: Growth Mindset Due [DATE]" at bounding box center [558, 262] width 492 height 17
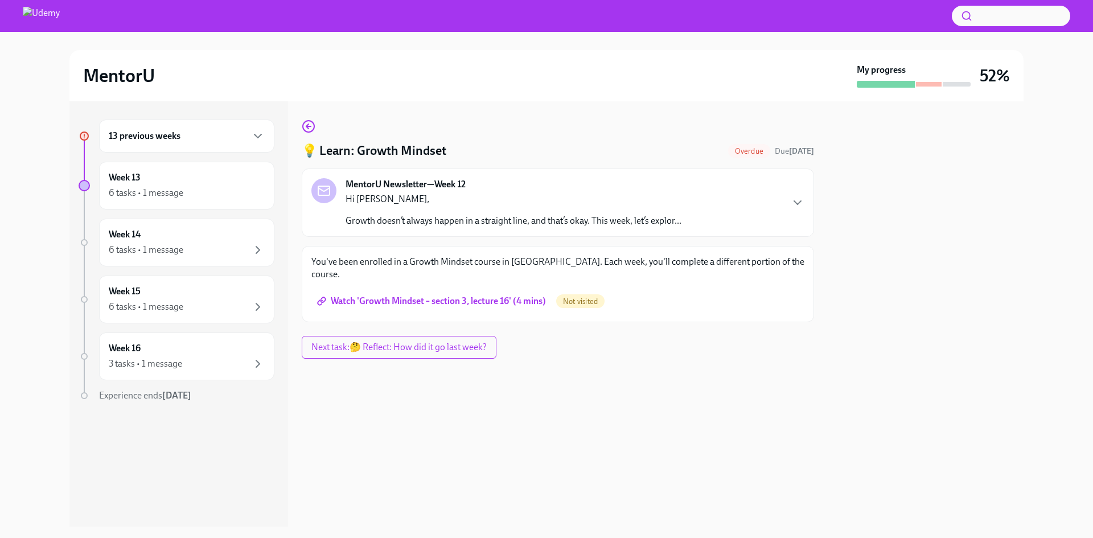
click at [472, 290] on link "Watch 'Growth Mindset – section 3, lecture 16' (4 mins)" at bounding box center [432, 301] width 243 height 23
